Goal: Navigation & Orientation: Find specific page/section

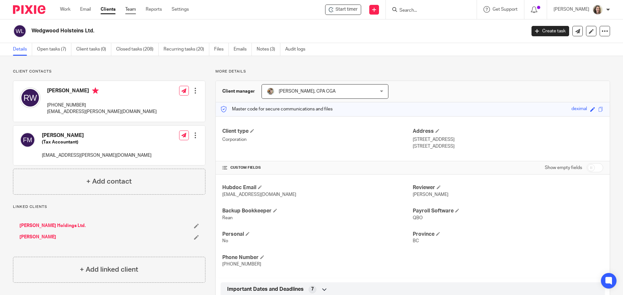
drag, startPoint x: 0, startPoint y: 0, endPoint x: 129, endPoint y: 8, distance: 129.3
click at [129, 8] on link "Team" at bounding box center [130, 9] width 11 height 6
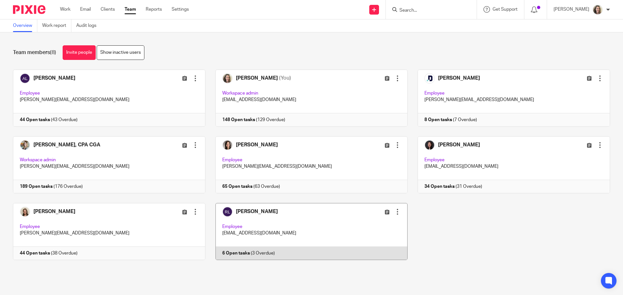
click at [274, 231] on link at bounding box center [306, 231] width 202 height 57
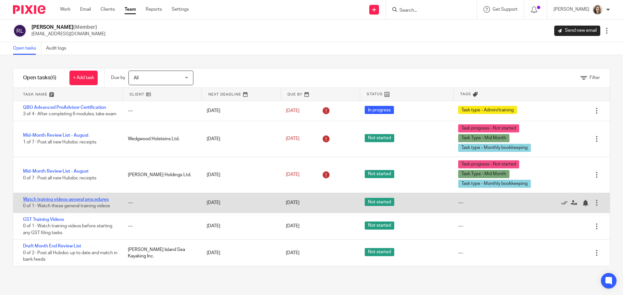
click at [83, 202] on link "Watch training videos general procedures" at bounding box center [66, 200] width 86 height 5
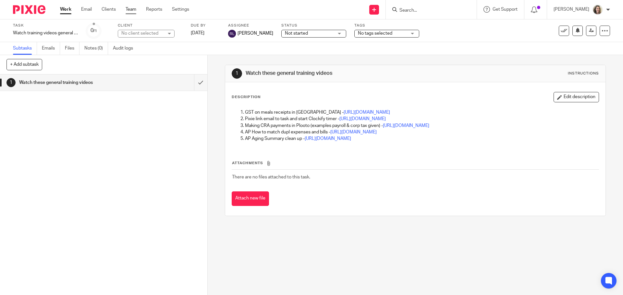
click at [132, 10] on link "Team" at bounding box center [131, 9] width 11 height 6
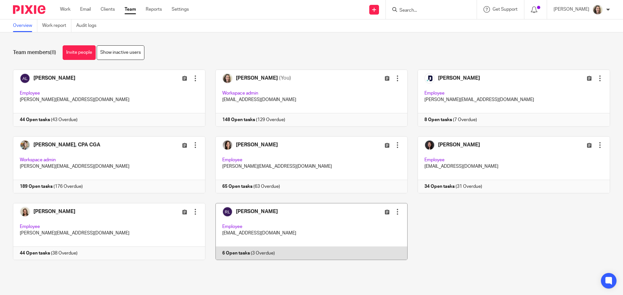
click at [303, 237] on link at bounding box center [306, 231] width 202 height 57
